Goal: Task Accomplishment & Management: Manage account settings

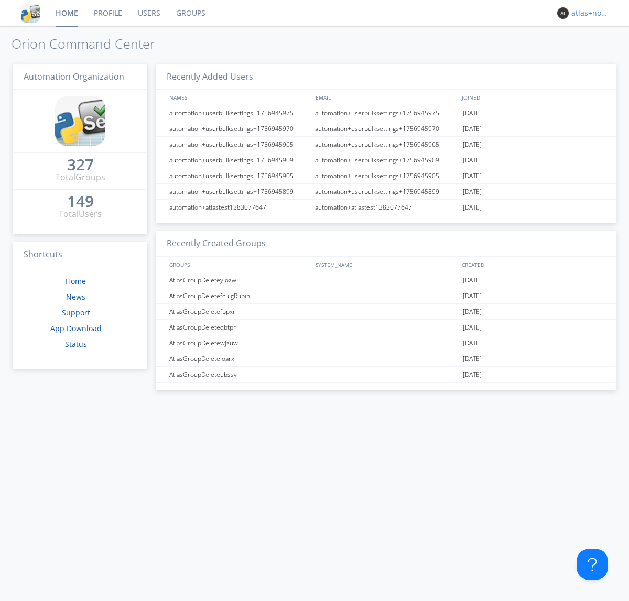
click at [588, 13] on div "atlas+nodispatch" at bounding box center [590, 13] width 39 height 10
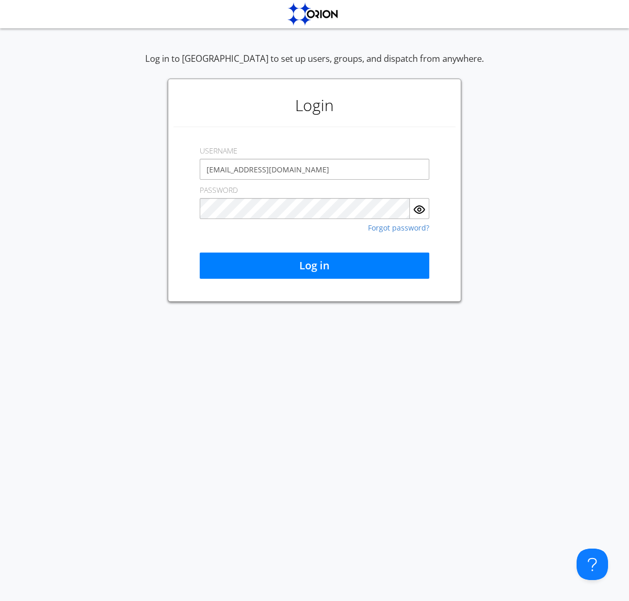
type input "[EMAIL_ADDRESS][DOMAIN_NAME]"
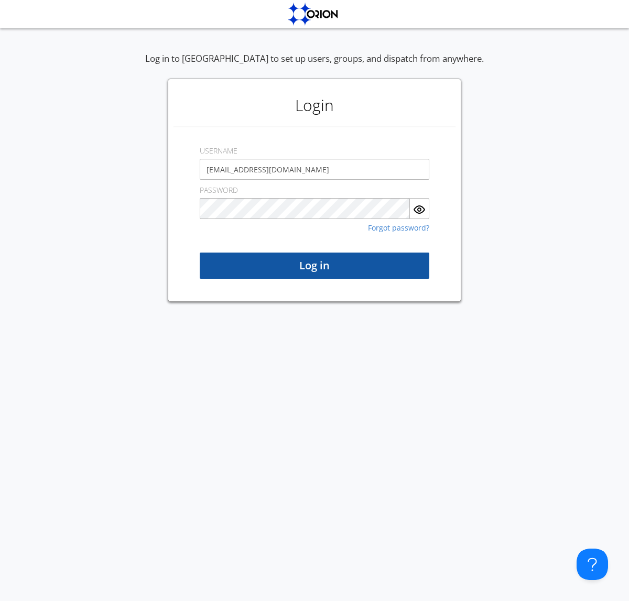
click at [314, 266] on button "Log in" at bounding box center [314, 265] width 229 height 26
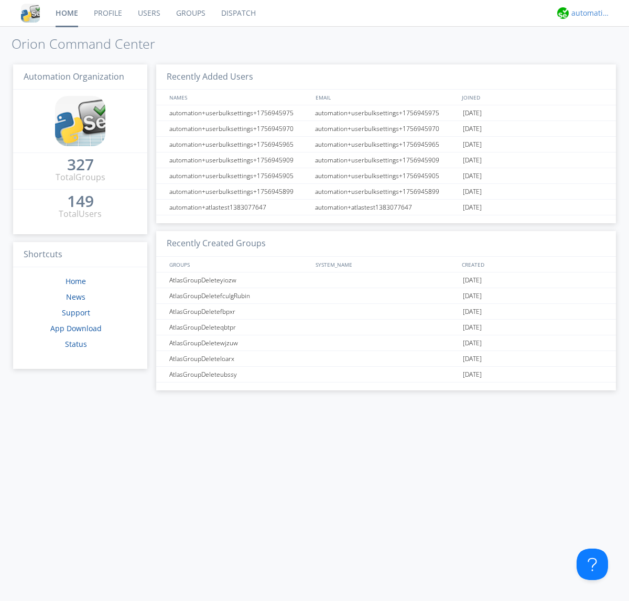
click at [588, 13] on div "automation+atlas" at bounding box center [590, 13] width 39 height 10
